Goal: Find specific fact: Find specific fact

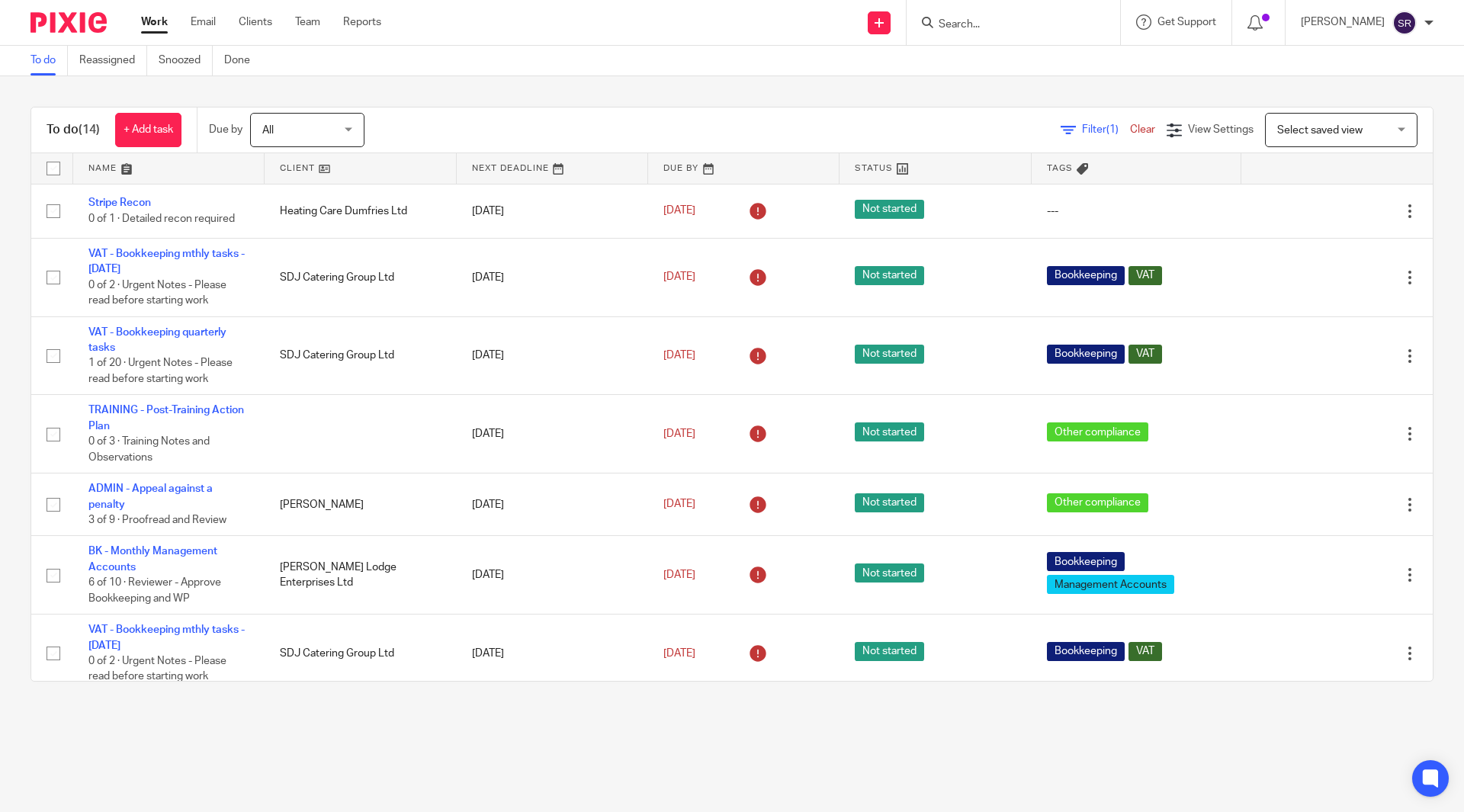
click at [1026, 13] on form at bounding box center [1018, 23] width 163 height 19
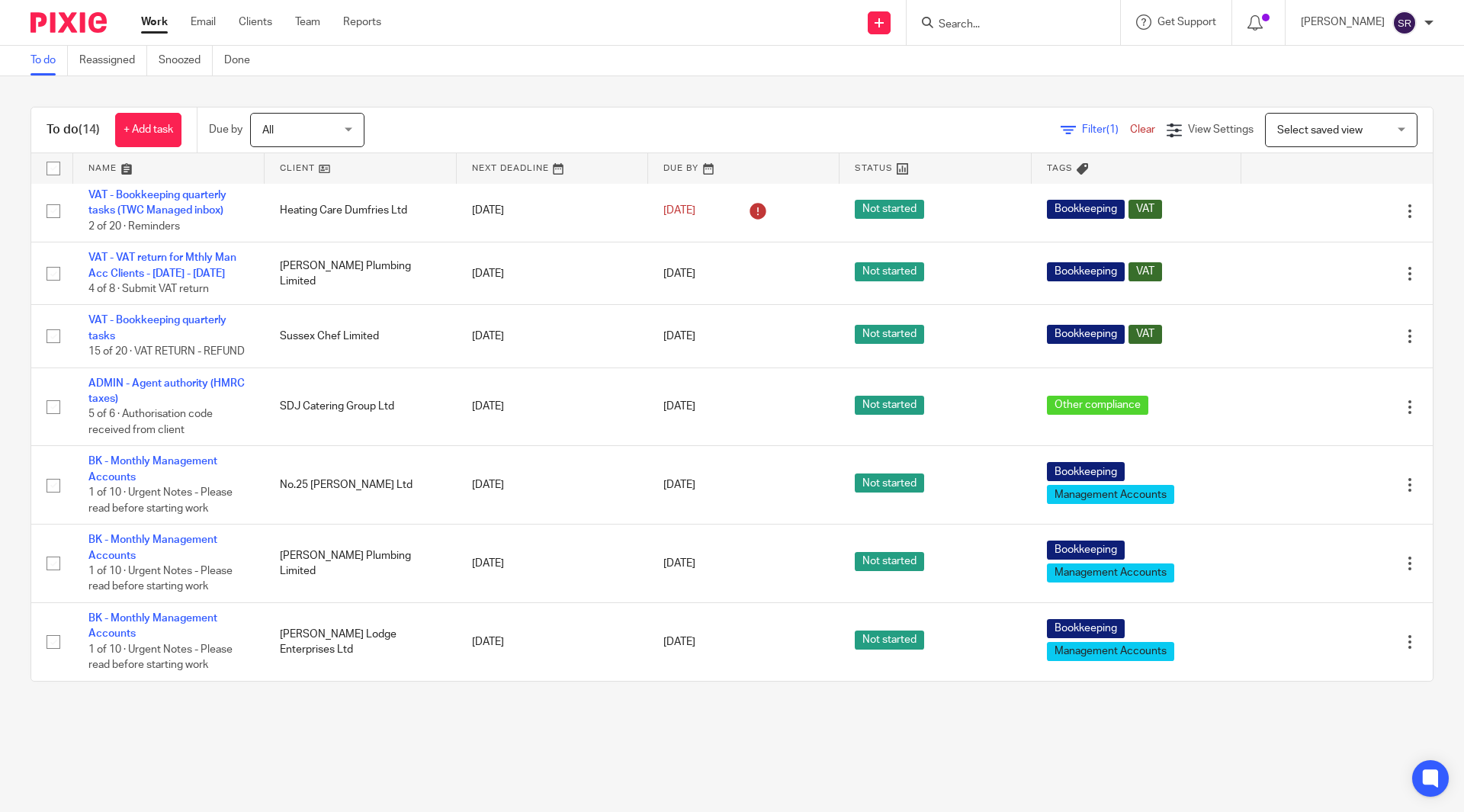
click at [1022, 23] on input "Search" at bounding box center [1005, 25] width 138 height 13
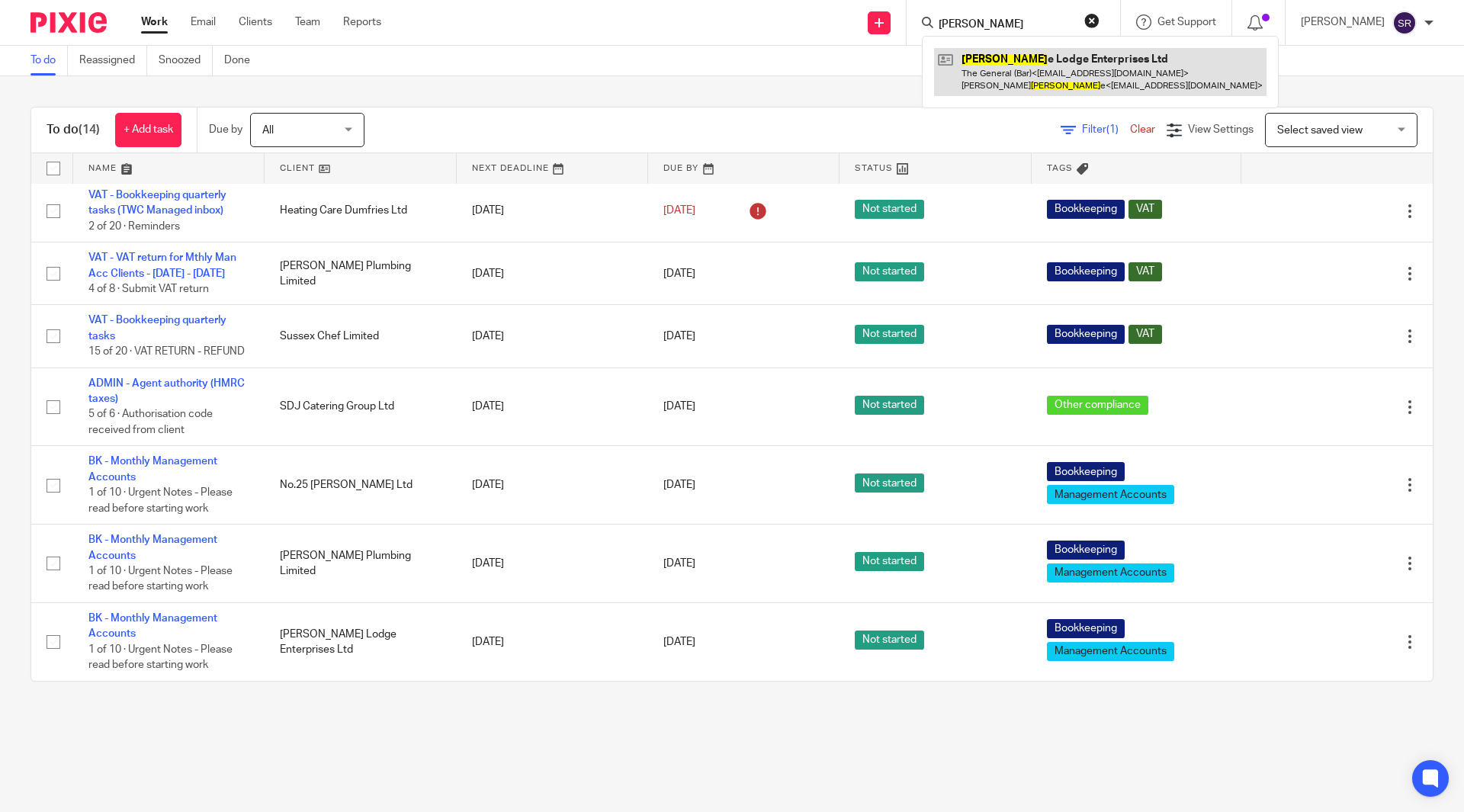
type input "osborn"
click at [1045, 65] on link at bounding box center [1100, 72] width 333 height 48
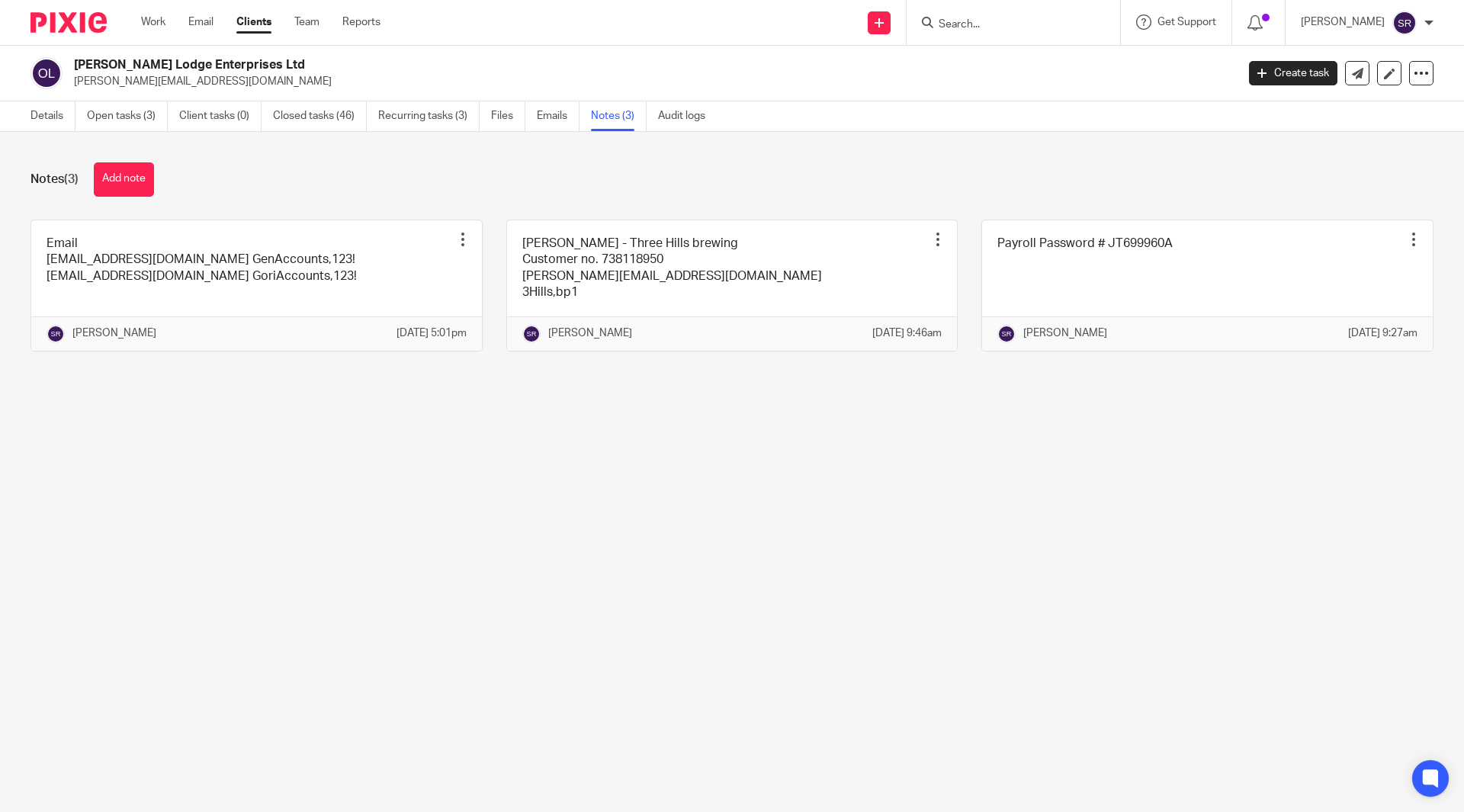
click at [292, 261] on link at bounding box center [256, 285] width 450 height 130
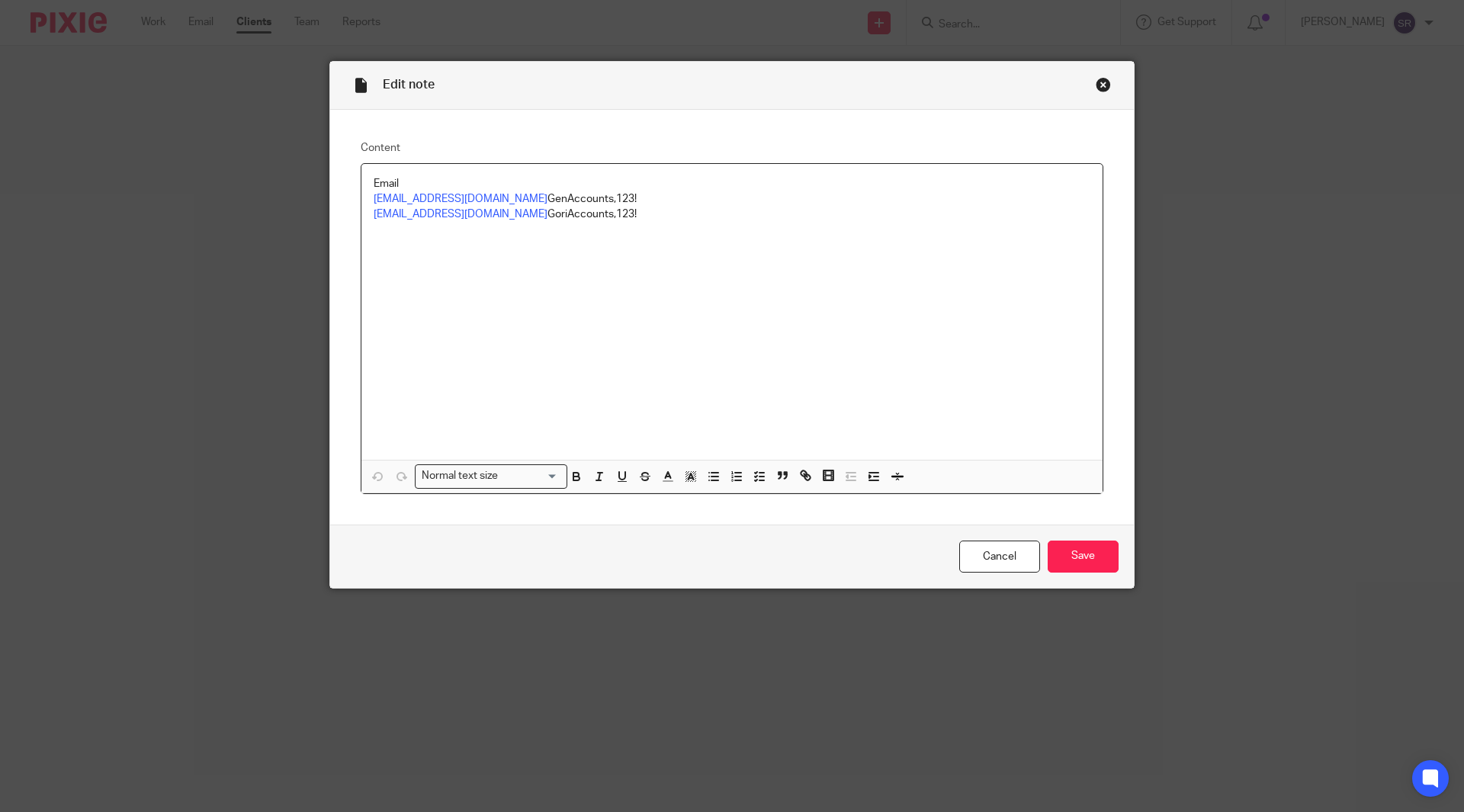
drag, startPoint x: 653, startPoint y: 195, endPoint x: 556, endPoint y: 193, distance: 97.0
click at [556, 193] on p "[EMAIL_ADDRESS][DOMAIN_NAME] GenAccounts,123!" at bounding box center [732, 199] width 717 height 15
copy p "GenAccounts,123!"
drag, startPoint x: 644, startPoint y: 218, endPoint x: 549, endPoint y: 213, distance: 95.1
click at [549, 213] on p "Gorillaaccounts@threehillsretail.com GoriAccounts,123!" at bounding box center [732, 214] width 717 height 15
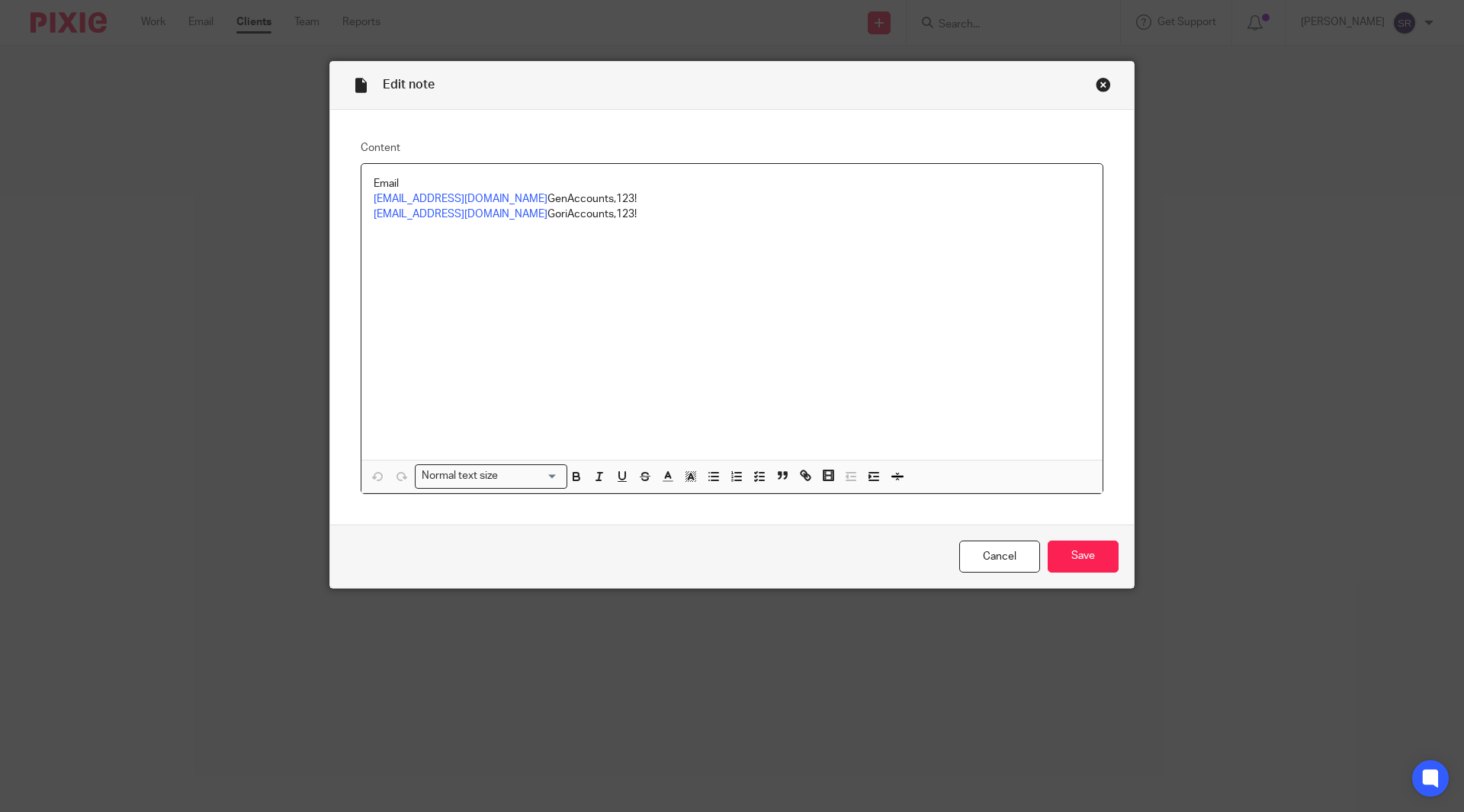
copy p "GoriAccounts,123!"
click at [588, 198] on p "Generalaccounts@threehillsretail.com GenAccounts,123!" at bounding box center [732, 199] width 717 height 15
drag, startPoint x: 649, startPoint y: 201, endPoint x: 554, endPoint y: 196, distance: 95.1
click at [554, 196] on p "Generalaccounts@threehillsretail.com GenAccounts,123!" at bounding box center [732, 199] width 717 height 15
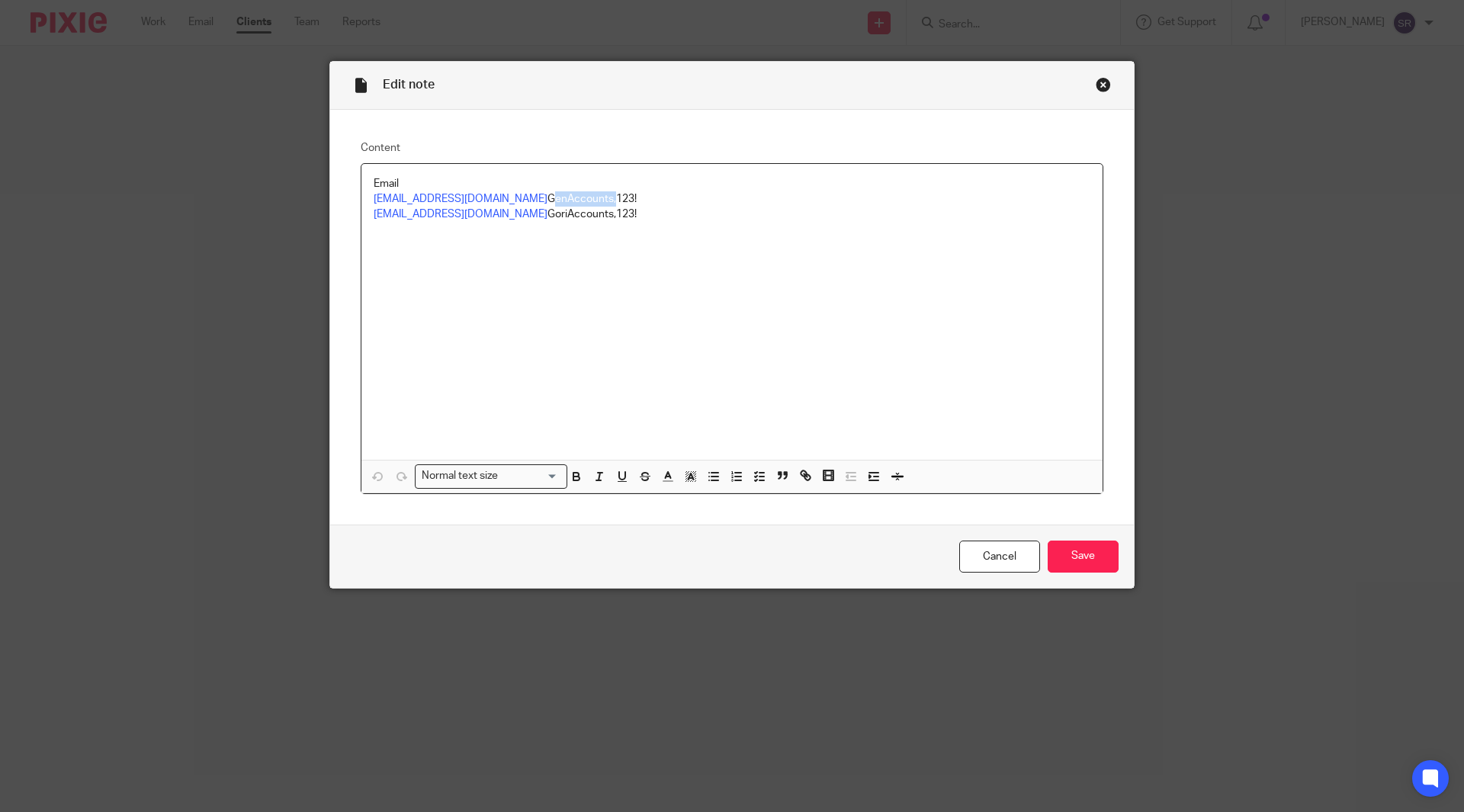
copy p "GenAccounts,123!"
click at [1100, 81] on div "Close this dialog window" at bounding box center [1103, 84] width 15 height 15
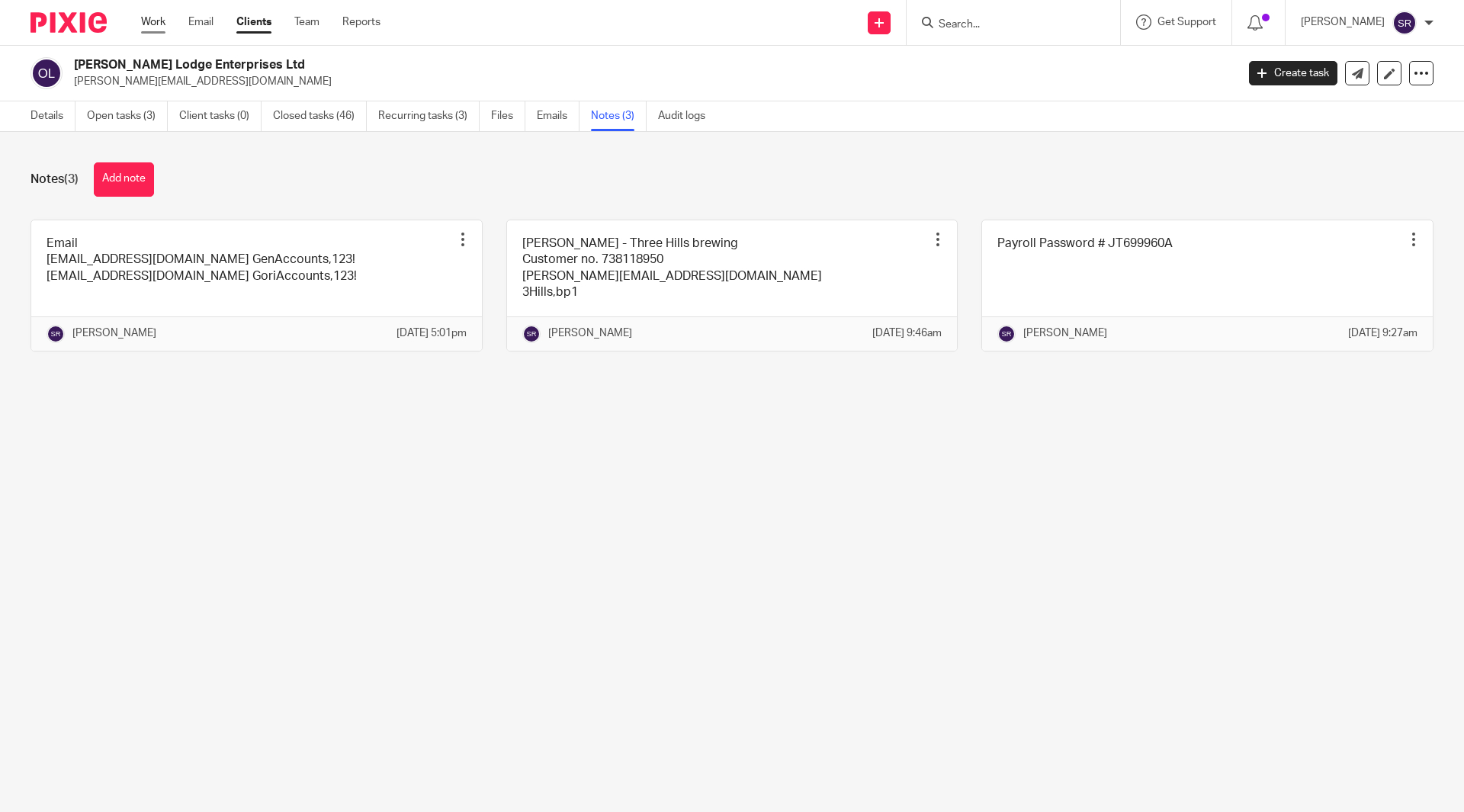
click at [156, 14] on link "Work" at bounding box center [153, 22] width 24 height 15
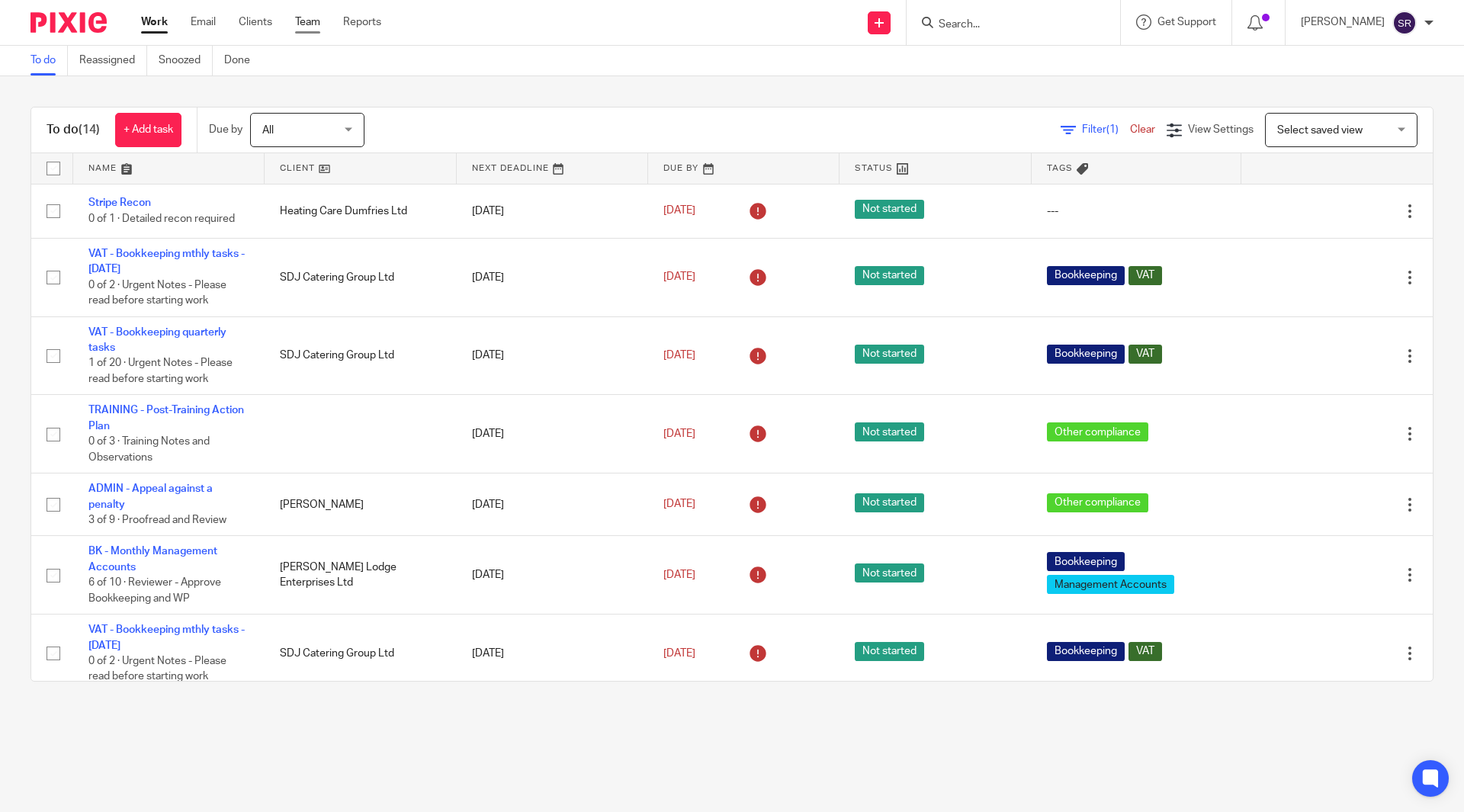
click at [308, 22] on link "Team" at bounding box center [308, 22] width 25 height 15
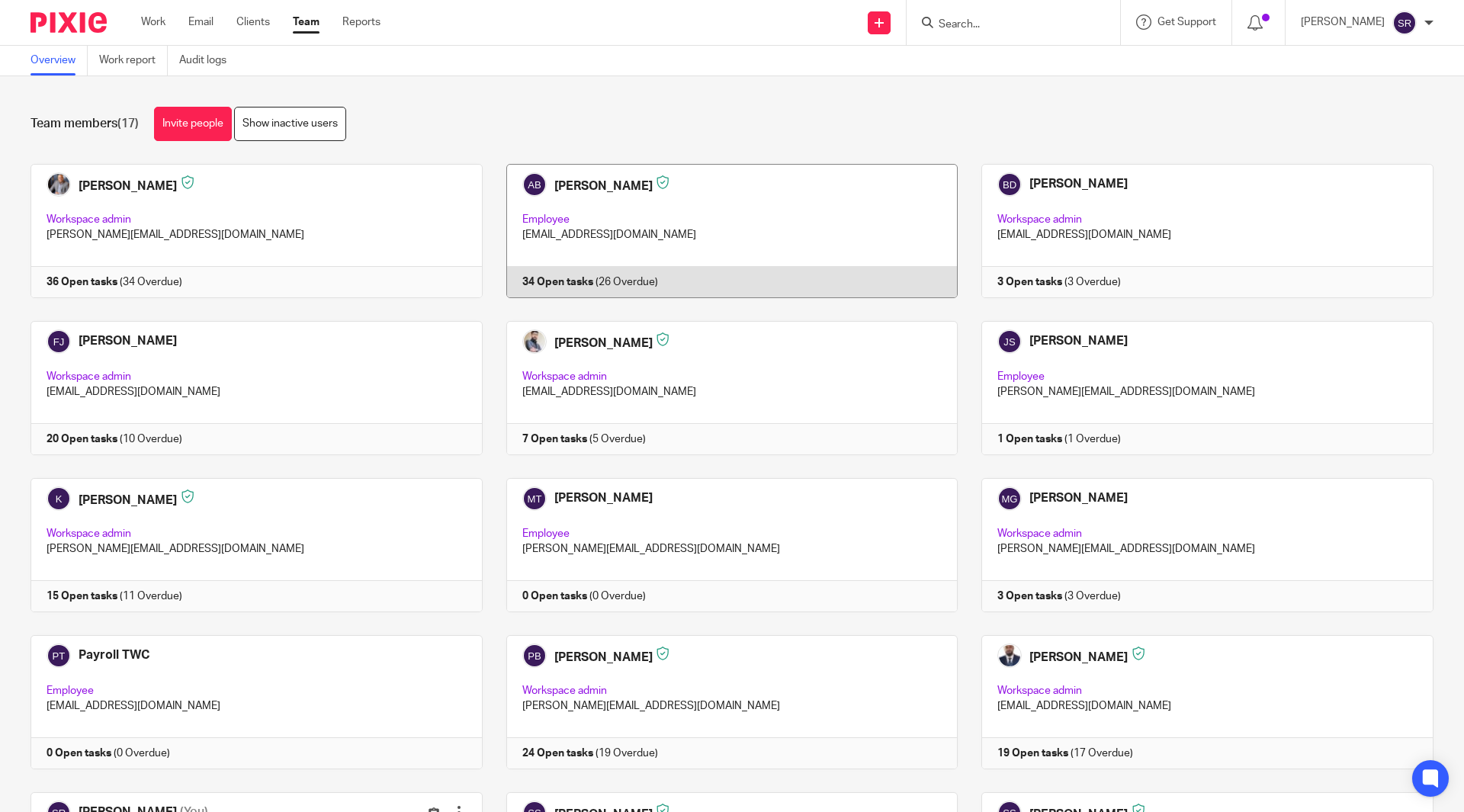
click at [656, 217] on link at bounding box center [720, 231] width 476 height 134
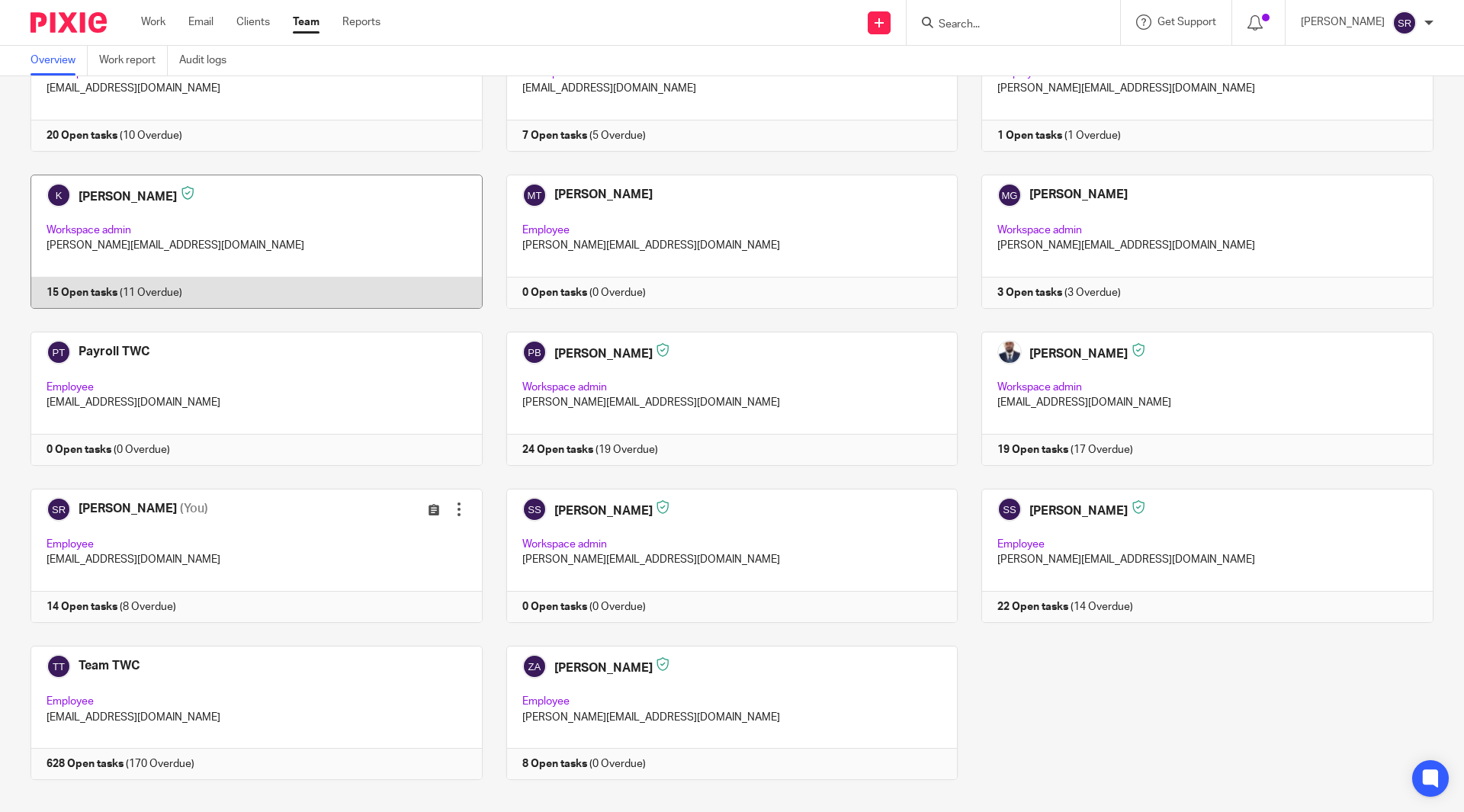
scroll to position [305, 0]
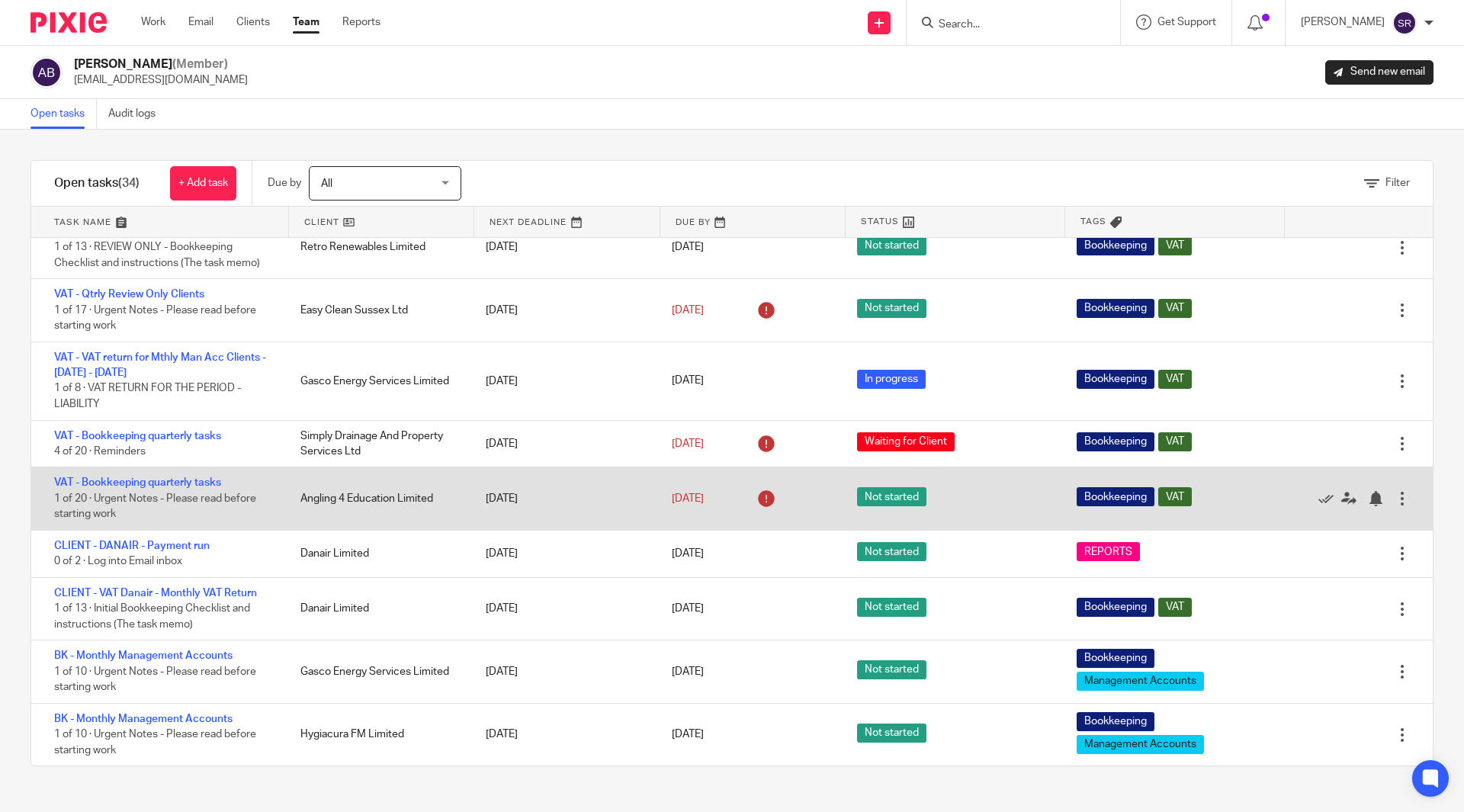
scroll to position [1595, 0]
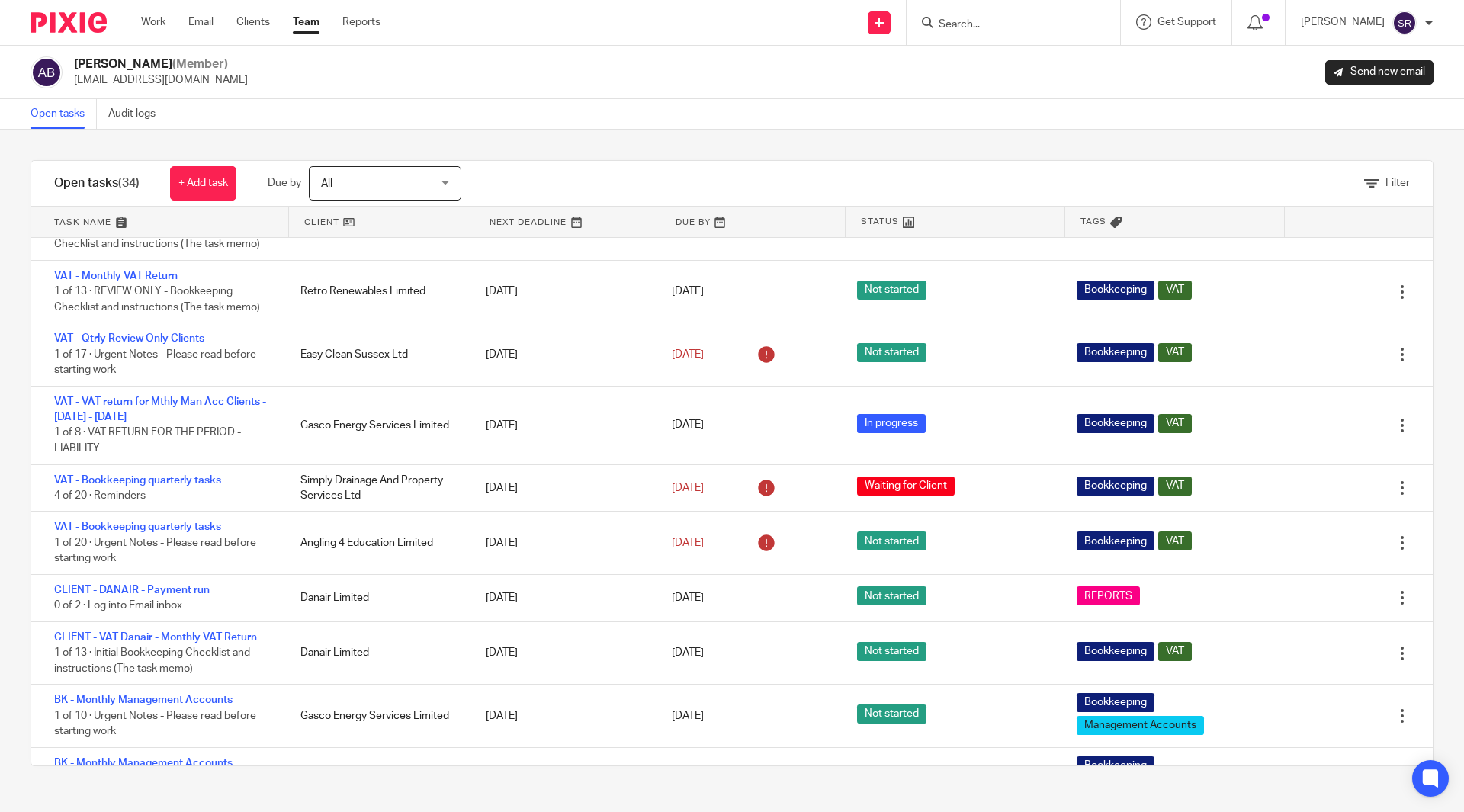
drag, startPoint x: 301, startPoint y: 464, endPoint x: 16, endPoint y: 467, distance: 285.0
click at [16, 467] on div "Filter tasks Only show tasks matching all of these conditions 1 Client name Is …" at bounding box center [732, 470] width 1464 height 683
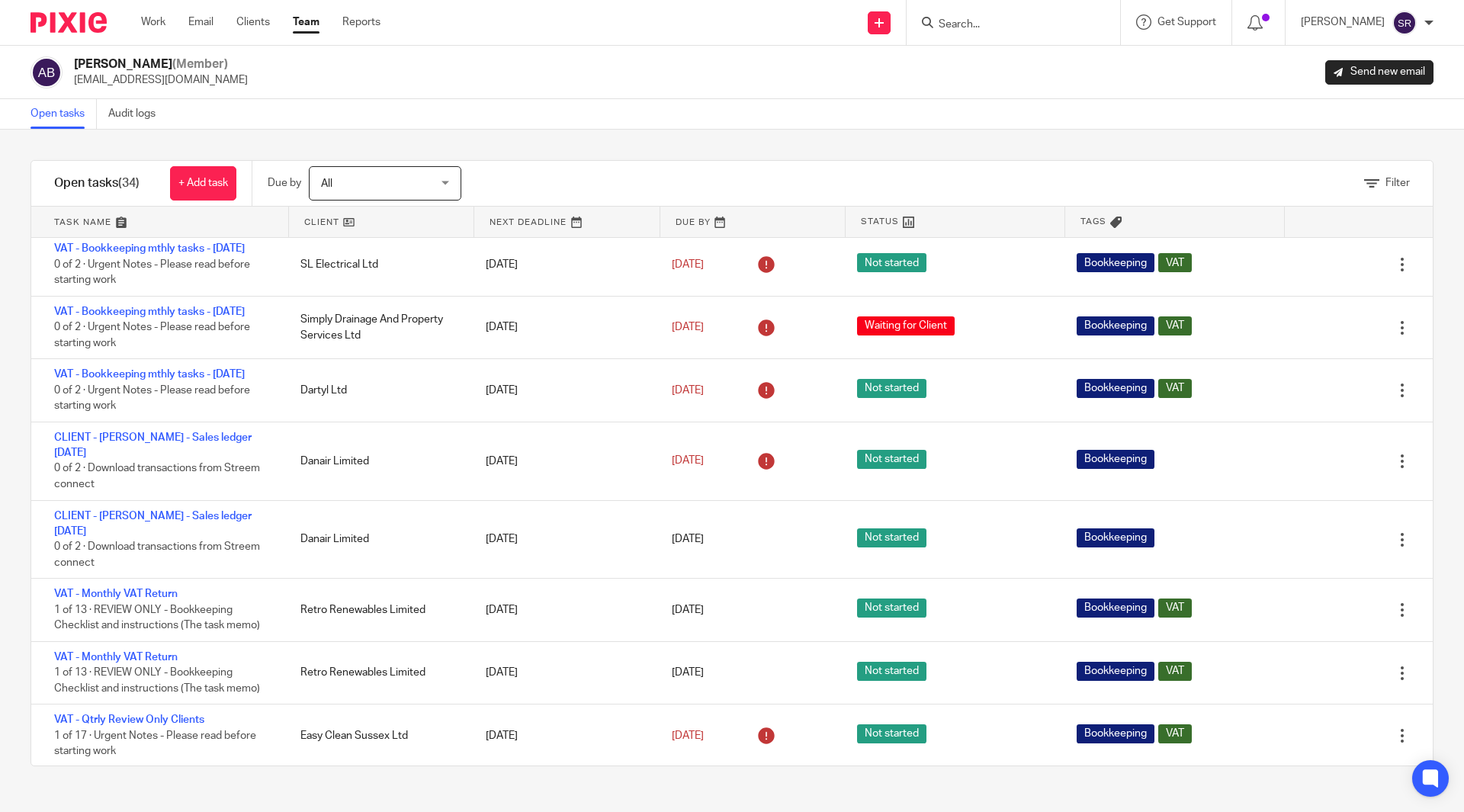
scroll to position [1137, 0]
